Goal: Transaction & Acquisition: Purchase product/service

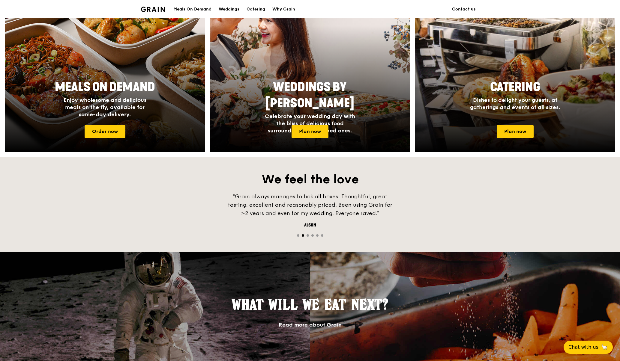
scroll to position [249, 0]
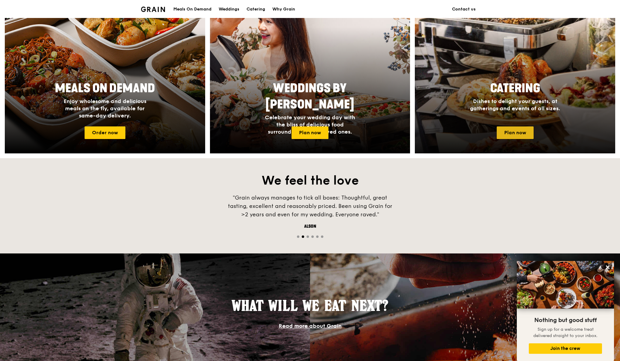
click at [514, 132] on link "Plan now" at bounding box center [514, 133] width 37 height 13
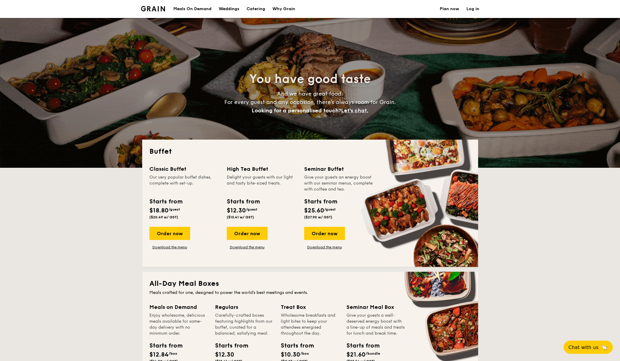
select select
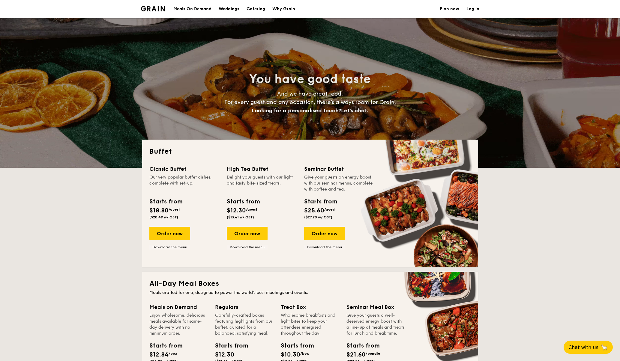
click at [191, 10] on div "Meals On Demand" at bounding box center [192, 9] width 38 height 18
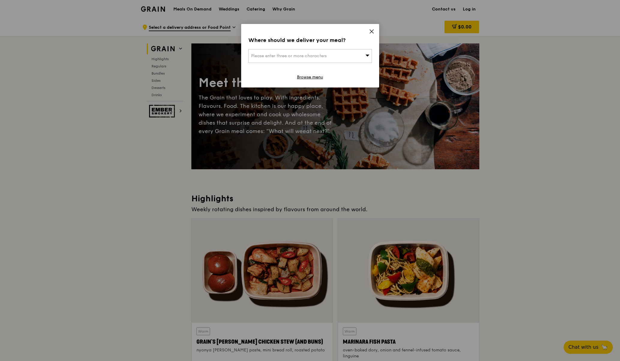
click at [356, 56] on div "Please enter three or more characters" at bounding box center [310, 56] width 124 height 14
click at [370, 31] on icon at bounding box center [372, 32] width 4 height 4
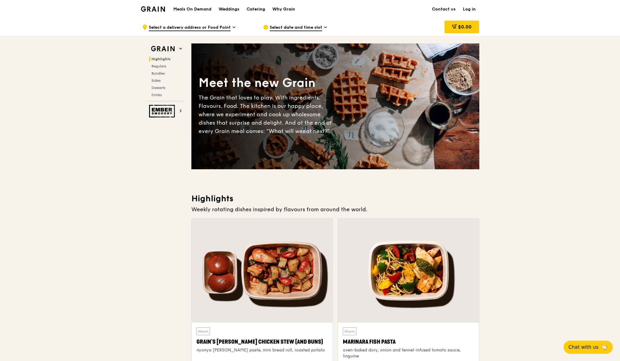
click at [151, 11] on img at bounding box center [153, 8] width 24 height 5
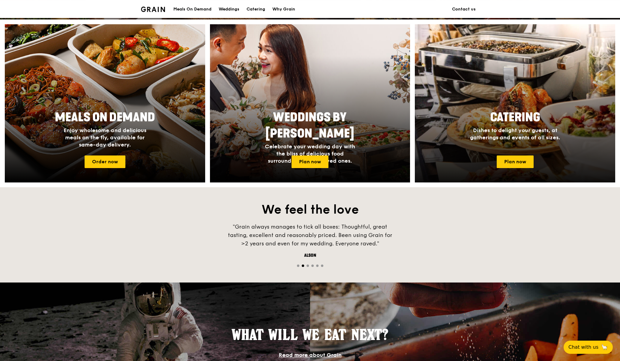
scroll to position [201, 0]
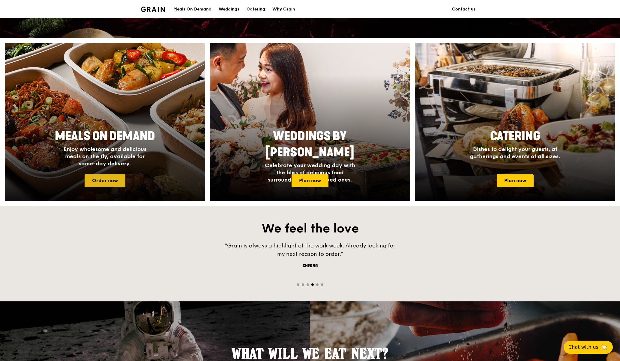
click at [103, 181] on link "Order now" at bounding box center [105, 180] width 41 height 13
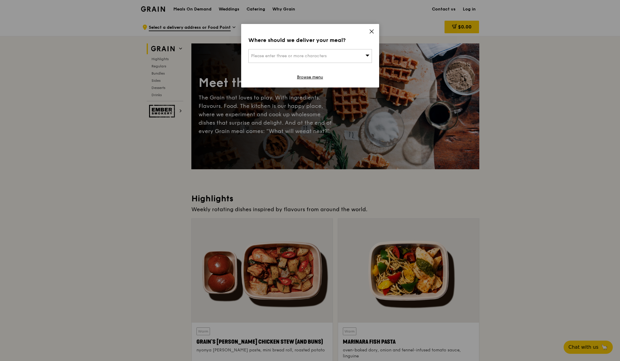
click at [340, 57] on div "Please enter three or more characters" at bounding box center [310, 56] width 124 height 14
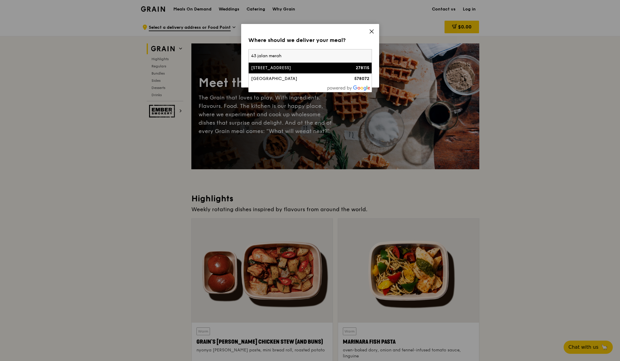
type input "43 jalan merah"
click at [291, 67] on div "43 Jalan Merah Saga" at bounding box center [295, 68] width 89 height 6
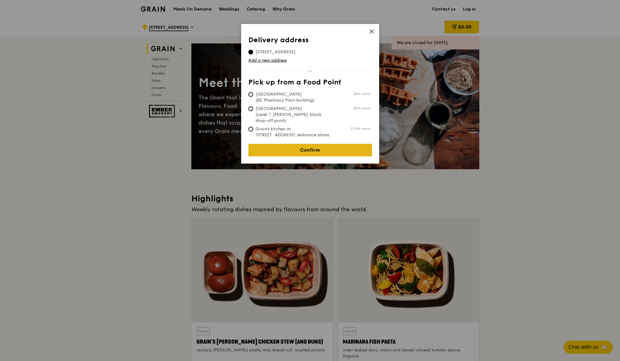
click at [316, 156] on link "Confirm" at bounding box center [310, 150] width 124 height 13
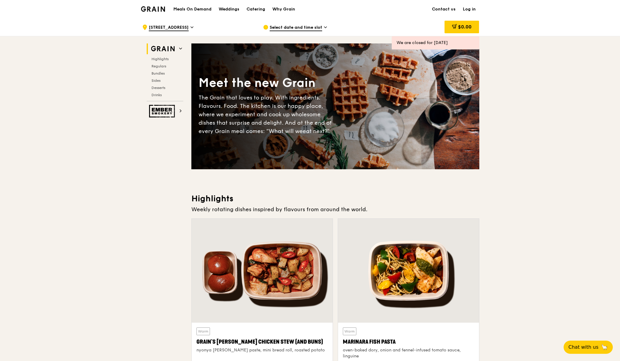
click at [296, 27] on span "Select date and time slot" at bounding box center [296, 28] width 52 height 7
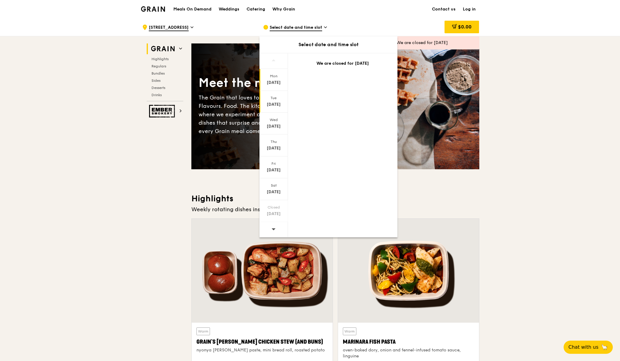
click at [276, 103] on div "Sep 16" at bounding box center [273, 105] width 27 height 6
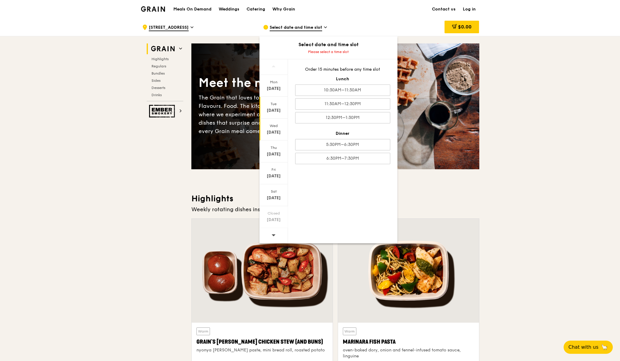
click at [276, 129] on div "Wed Sep 17" at bounding box center [273, 130] width 28 height 22
click at [276, 113] on div "Sep 16" at bounding box center [273, 111] width 27 height 6
click at [355, 145] on div "5:30PM–6:30PM" at bounding box center [342, 144] width 95 height 11
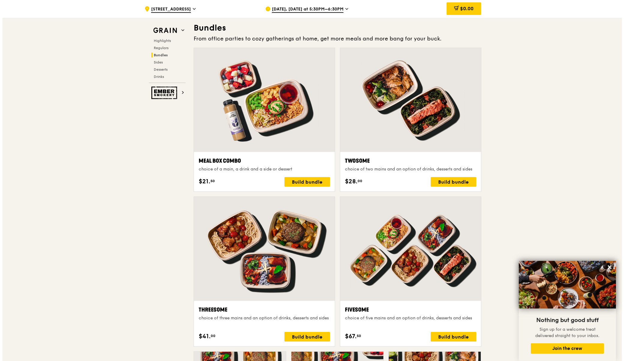
scroll to position [849, 0]
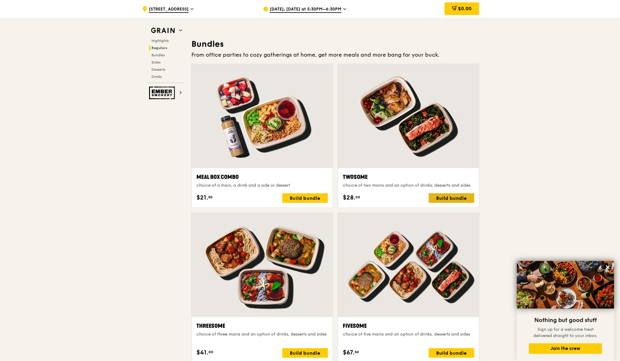
click at [457, 201] on div "Build bundle" at bounding box center [451, 198] width 46 height 10
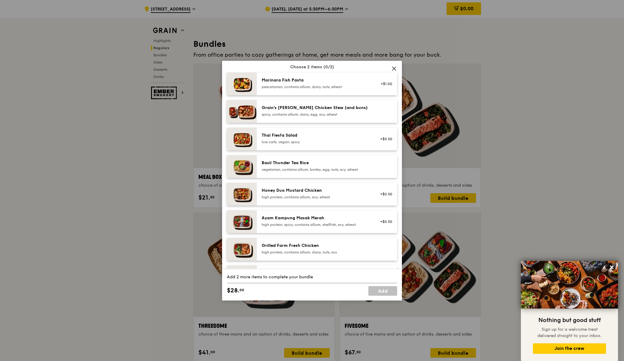
scroll to position [52, 0]
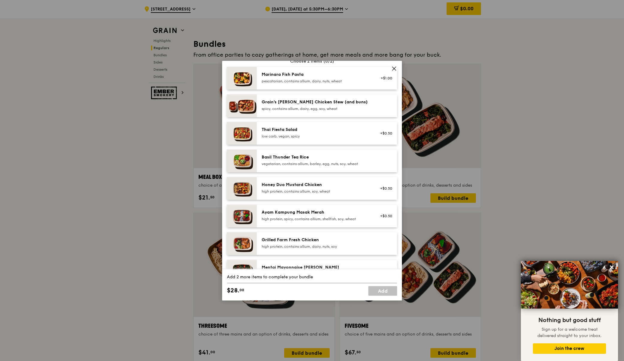
click at [308, 214] on div "Ayam Kampung Masak Merah" at bounding box center [316, 213] width 108 height 6
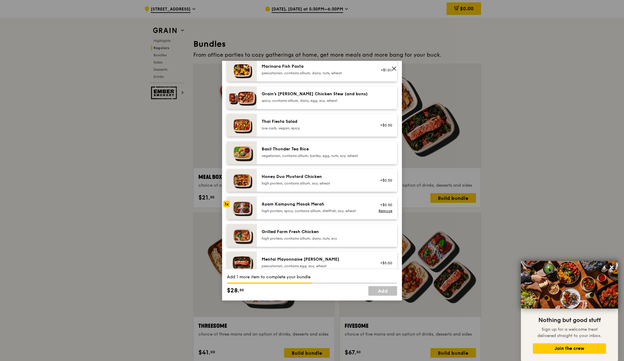
scroll to position [82, 0]
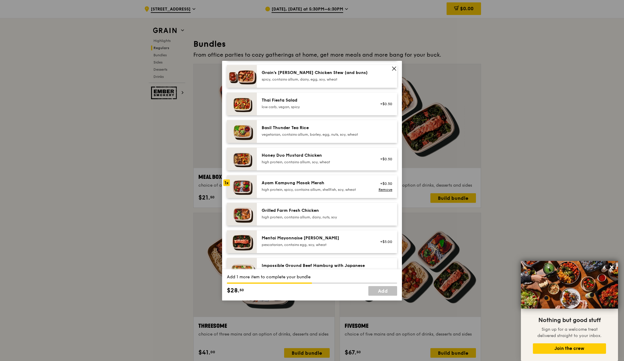
click at [320, 217] on div "high protein, contains allium, dairy, nuts, soy" at bounding box center [316, 217] width 108 height 5
click at [377, 291] on link "Add" at bounding box center [382, 291] width 29 height 10
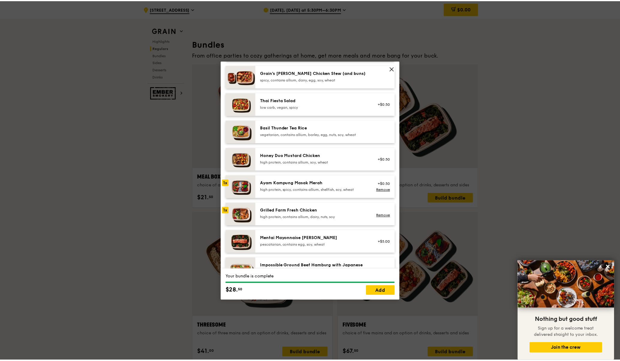
scroll to position [849, 0]
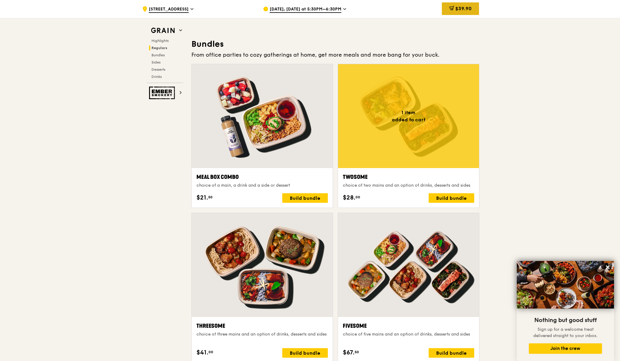
click at [470, 9] on span "$39.90" at bounding box center [463, 9] width 16 height 6
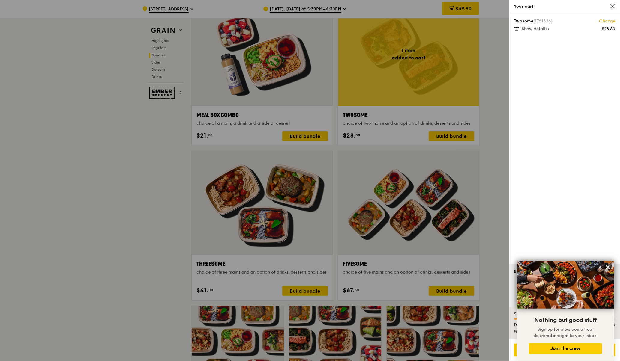
scroll to position [911, 0]
click at [588, 348] on button "Join the crew" at bounding box center [565, 349] width 73 height 10
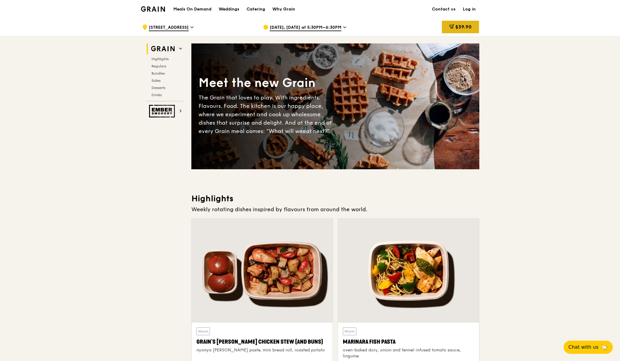
click at [465, 29] on span "$39.90" at bounding box center [463, 27] width 16 height 6
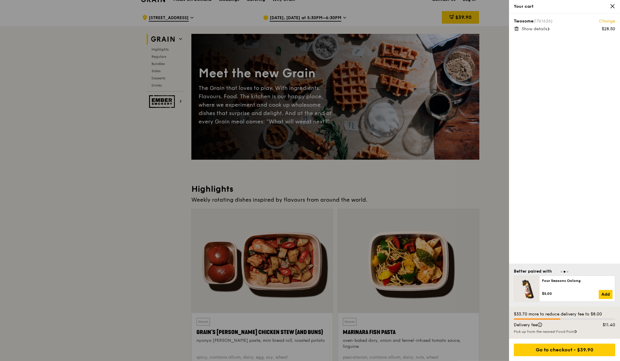
scroll to position [19, 0]
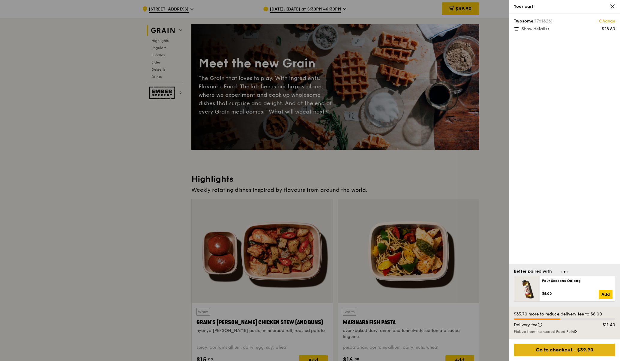
click at [574, 349] on div "Go to checkout - $39.90" at bounding box center [564, 350] width 101 height 13
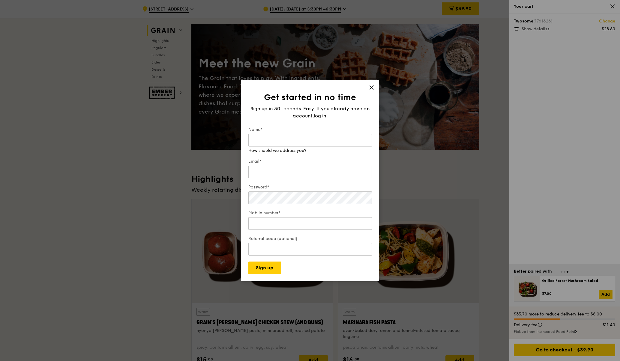
click at [374, 88] on div "Get started in no time Sign up in 30 seconds. Easy. If you already have an acco…" at bounding box center [310, 180] width 138 height 201
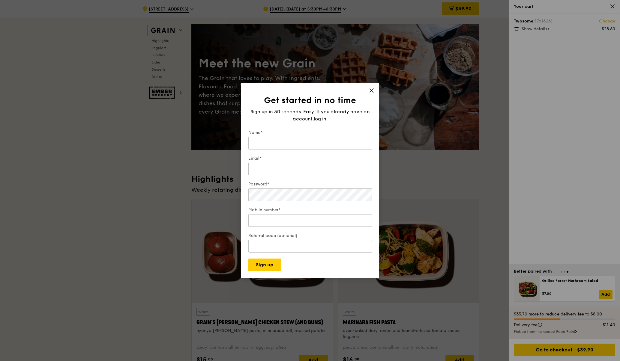
click at [371, 88] on icon at bounding box center [371, 90] width 5 height 5
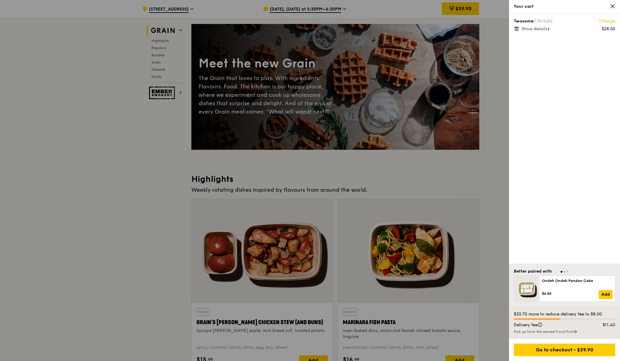
click at [481, 207] on div at bounding box center [310, 180] width 620 height 361
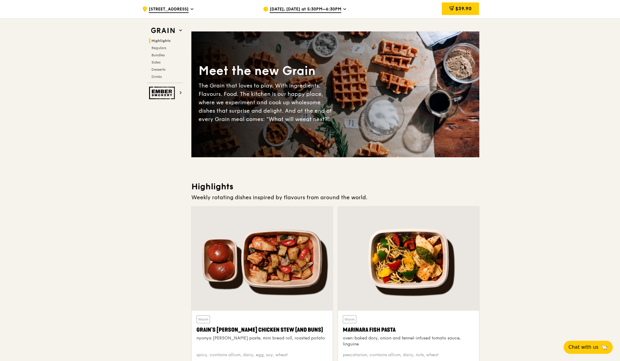
scroll to position [0, 0]
